Goal: Find specific page/section

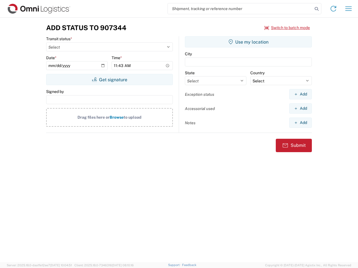
click at [240, 9] on input "search" at bounding box center [240, 8] width 145 height 11
click at [316, 9] on icon at bounding box center [316, 9] width 8 height 8
click at [333, 9] on icon at bounding box center [333, 8] width 9 height 9
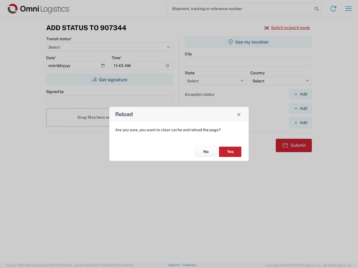
click at [287, 28] on div "Reload Are you sure, you want to clear cache and reload the page? No Yes" at bounding box center [179, 134] width 358 height 268
click at [109, 80] on div "Reload Are you sure, you want to clear cache and reload the page? No Yes" at bounding box center [179, 134] width 358 height 268
click at [248, 42] on div "Reload Are you sure, you want to clear cache and reload the page? No Yes" at bounding box center [179, 134] width 358 height 268
click at [300, 94] on div "Reload Are you sure, you want to clear cache and reload the page? No Yes" at bounding box center [179, 134] width 358 height 268
click at [300, 108] on div "Reload Are you sure, you want to clear cache and reload the page? No Yes" at bounding box center [179, 134] width 358 height 268
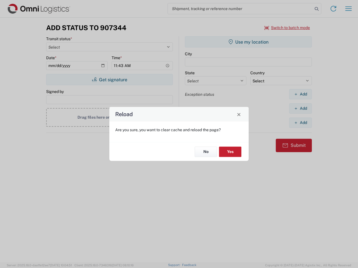
click at [300, 123] on div "Reload Are you sure, you want to clear cache and reload the page? No Yes" at bounding box center [179, 134] width 358 height 268
